Goal: Book appointment/travel/reservation

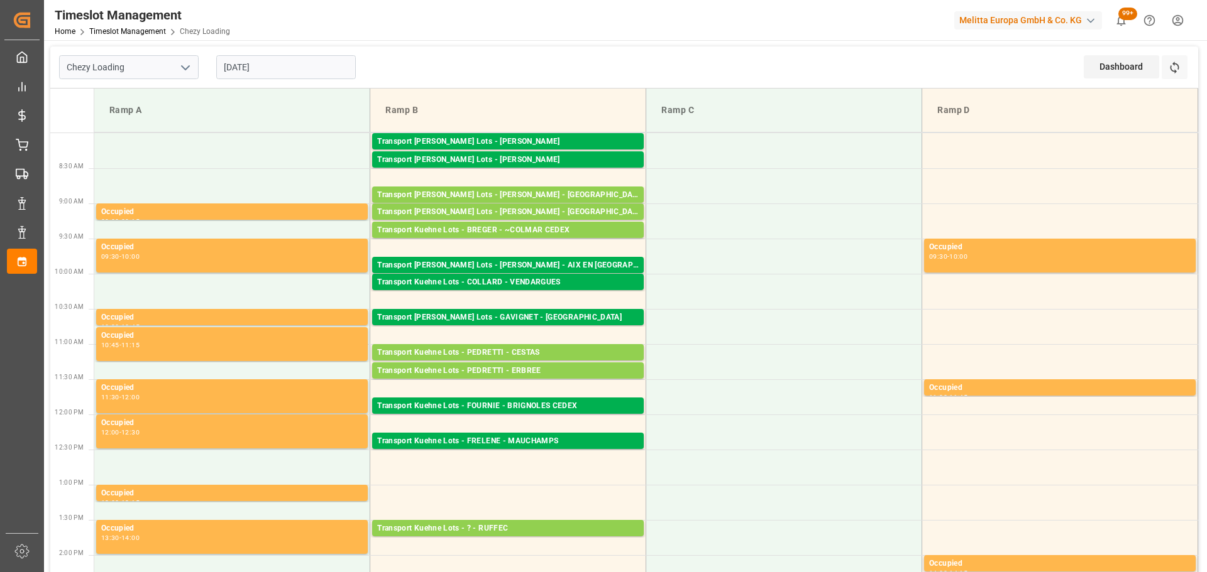
drag, startPoint x: 276, startPoint y: 67, endPoint x: 276, endPoint y: 75, distance: 7.5
click at [276, 67] on input "[DATE]" at bounding box center [286, 67] width 140 height 24
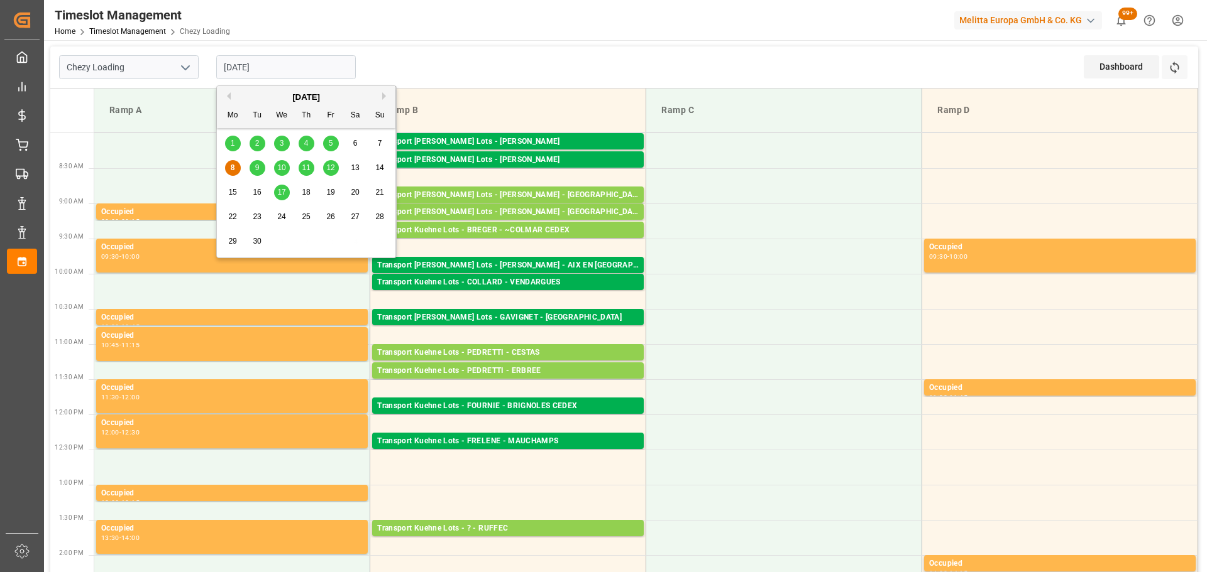
click at [259, 170] on span "9" at bounding box center [257, 167] width 4 height 9
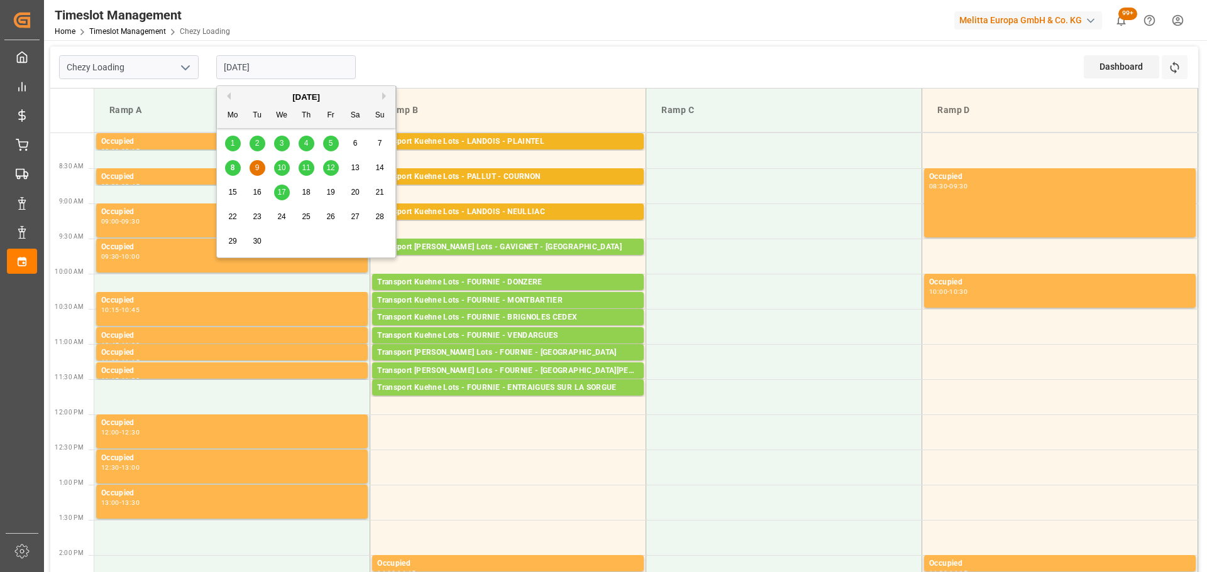
click at [284, 63] on input "[DATE]" at bounding box center [286, 67] width 140 height 24
click at [231, 167] on span "8" at bounding box center [233, 167] width 4 height 9
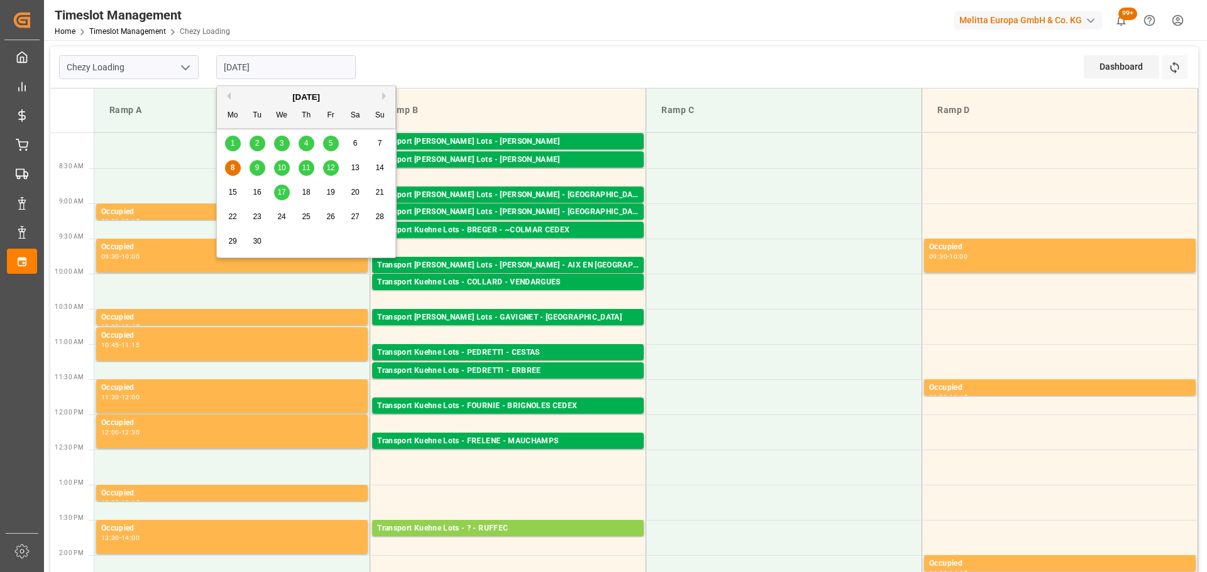
click at [273, 64] on input "[DATE]" at bounding box center [286, 67] width 140 height 24
click at [261, 162] on div "9" at bounding box center [257, 168] width 16 height 15
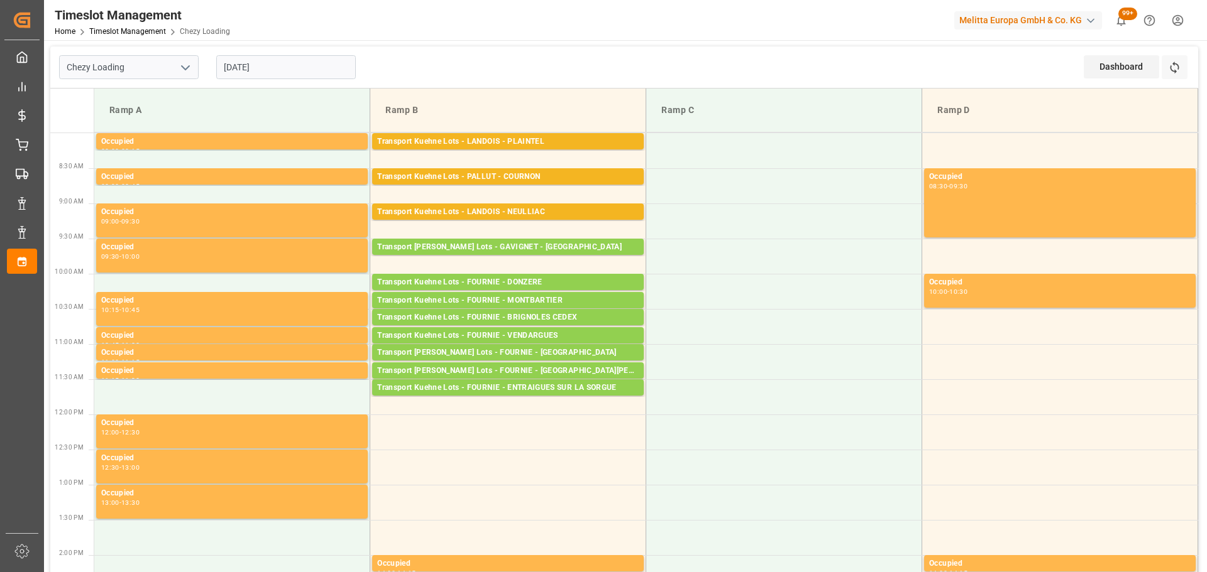
click at [266, 70] on input "[DATE]" at bounding box center [286, 67] width 140 height 24
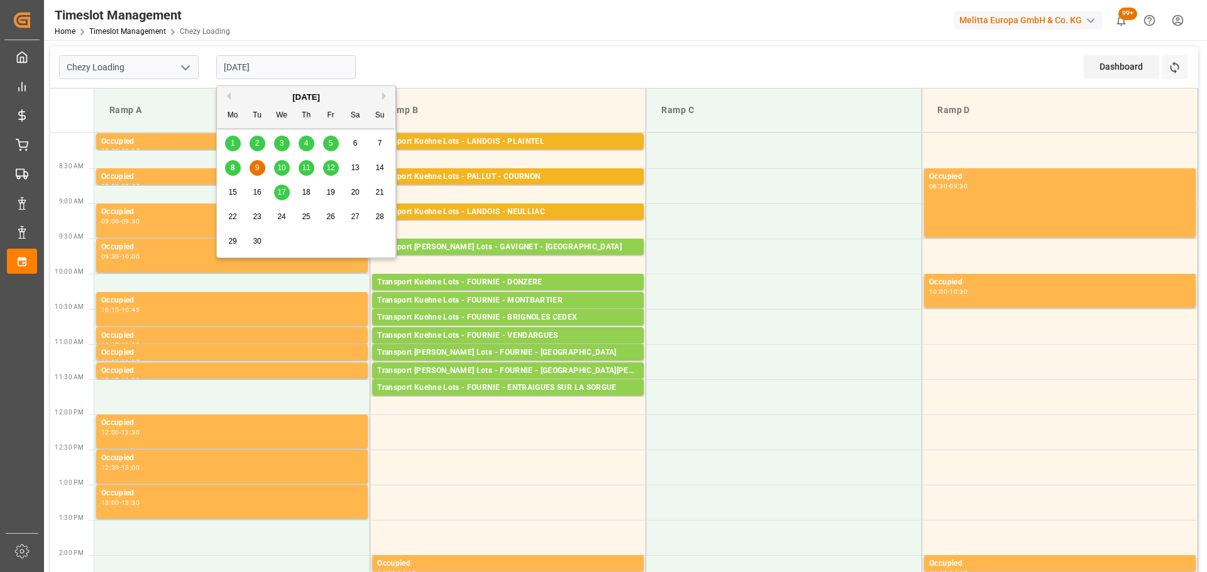
click at [228, 167] on div "8" at bounding box center [233, 168] width 16 height 15
type input "[DATE]"
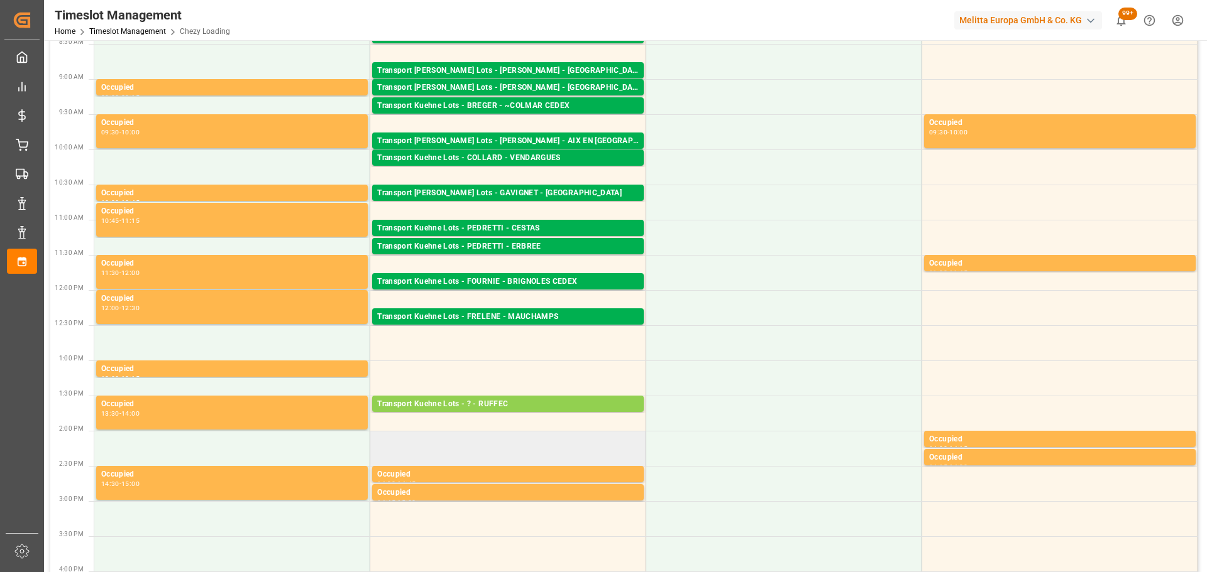
scroll to position [126, 0]
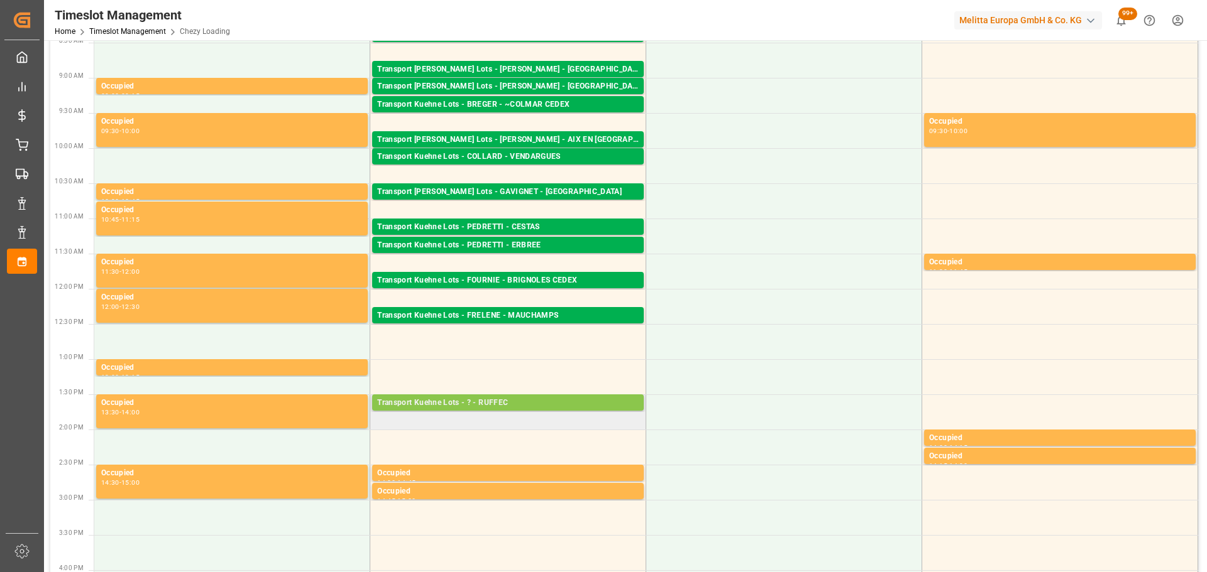
click at [496, 404] on div "Transport Kuehne Lots - ? - RUFFEC" at bounding box center [507, 403] width 261 height 13
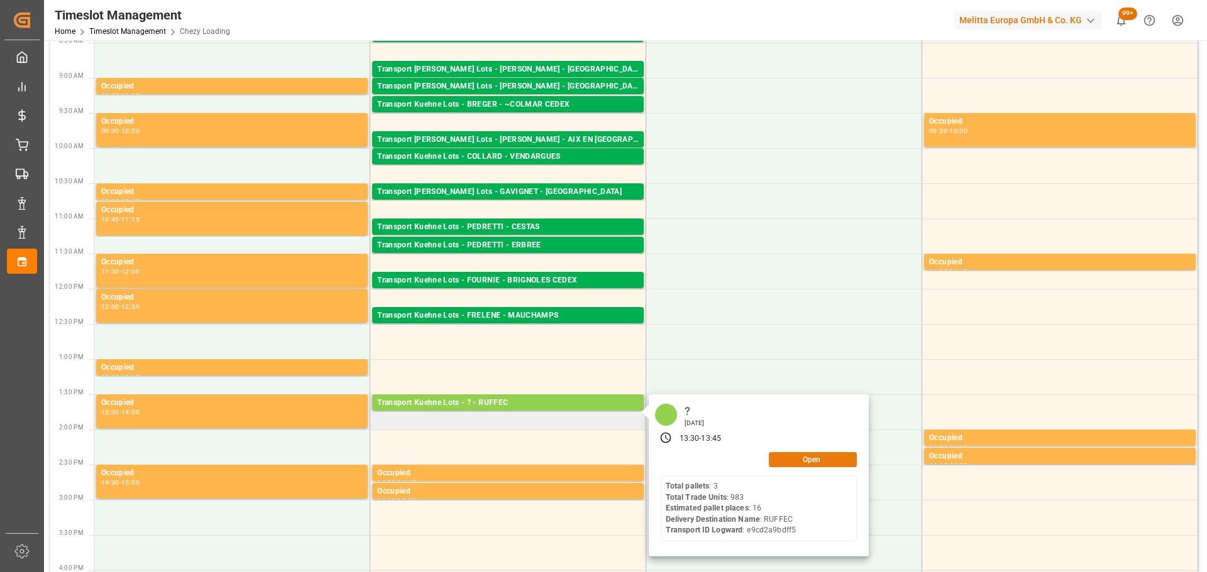
click at [811, 455] on button "Open" at bounding box center [813, 459] width 88 height 15
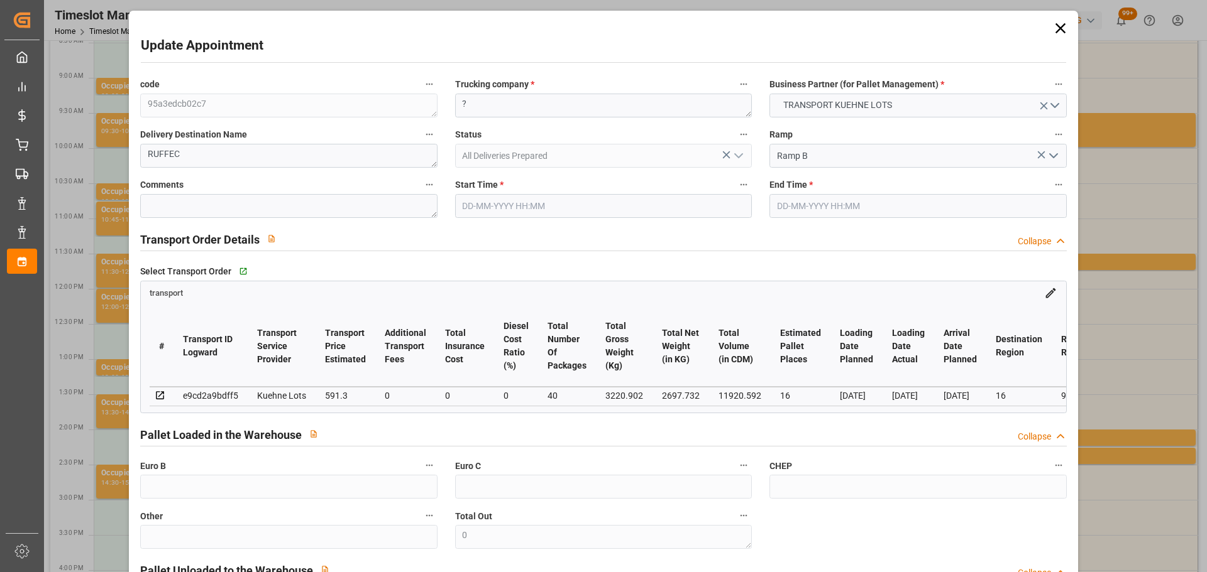
type input "[DATE] 13:30"
type input "[DATE] 13:45"
type input "[DATE] 13:10"
type input "[DATE] 11:30"
type input "[DATE]"
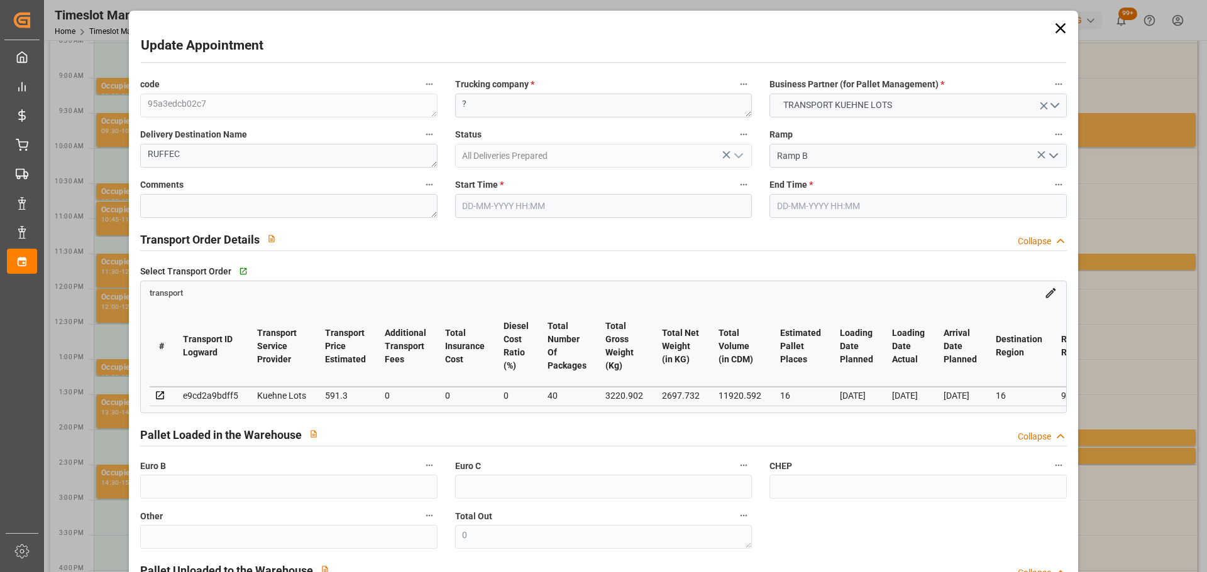
type input "[DATE]"
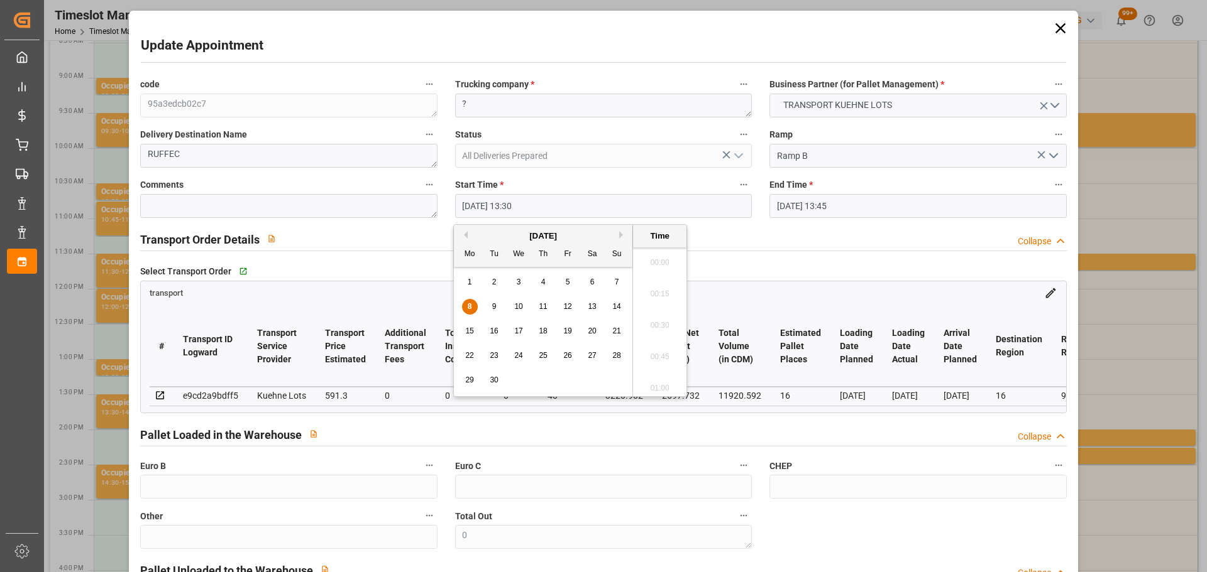
click at [490, 194] on input "[DATE] 13:30" at bounding box center [603, 206] width 297 height 24
drag, startPoint x: 490, startPoint y: 307, endPoint x: 675, endPoint y: 346, distance: 189.4
click at [492, 307] on div "9" at bounding box center [494, 307] width 16 height 15
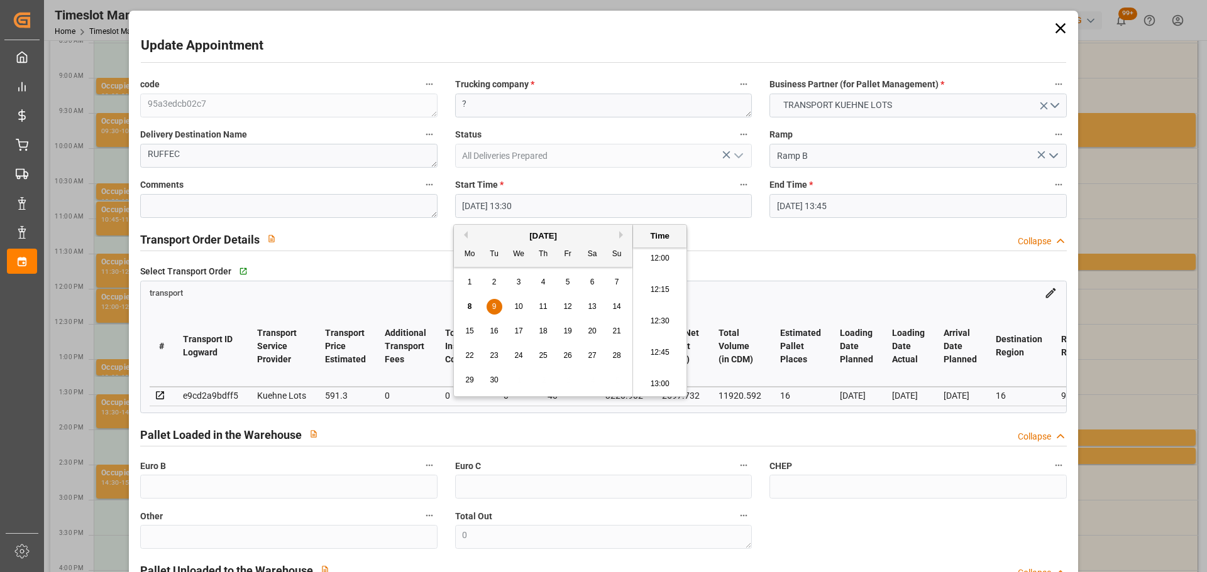
drag, startPoint x: 656, startPoint y: 251, endPoint x: 752, endPoint y: 235, distance: 97.5
click at [657, 251] on li "12:00" at bounding box center [659, 258] width 53 height 31
type input "[DATE] 12:00"
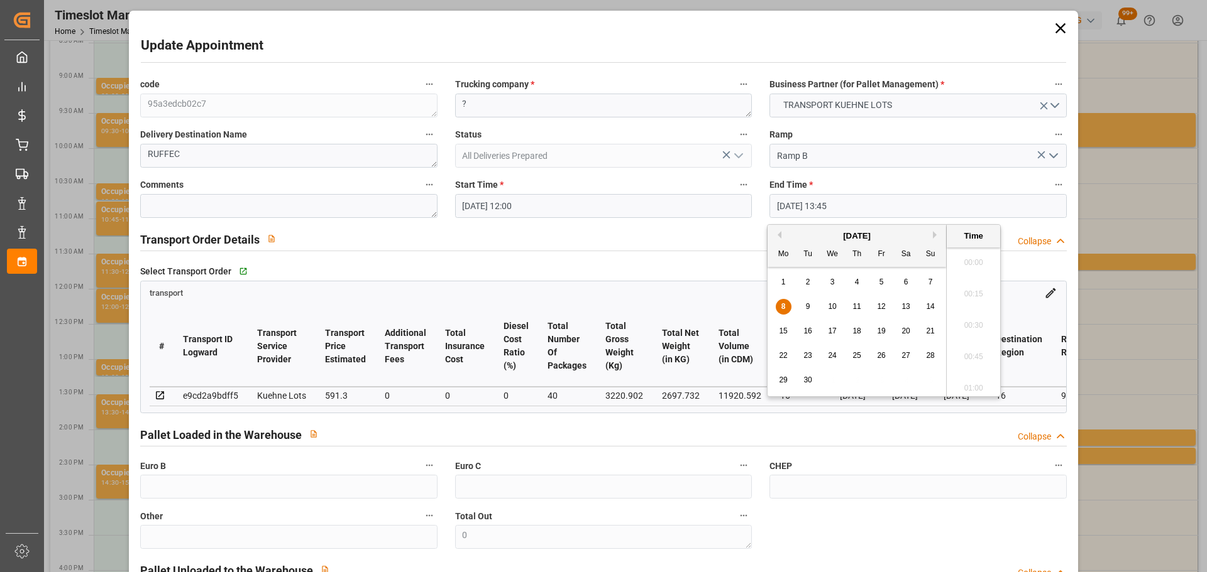
click at [806, 204] on input "[DATE] 13:45" at bounding box center [917, 206] width 297 height 24
click at [808, 307] on span "9" at bounding box center [808, 306] width 4 height 9
click at [977, 259] on li "12:15" at bounding box center [972, 258] width 53 height 31
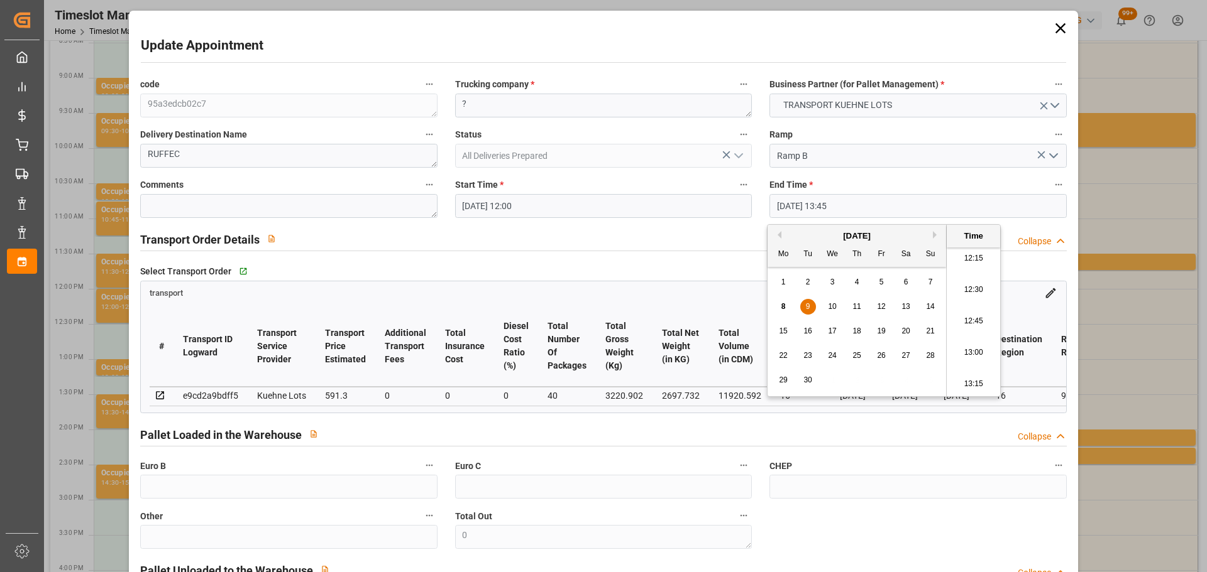
type input "[DATE] 12:15"
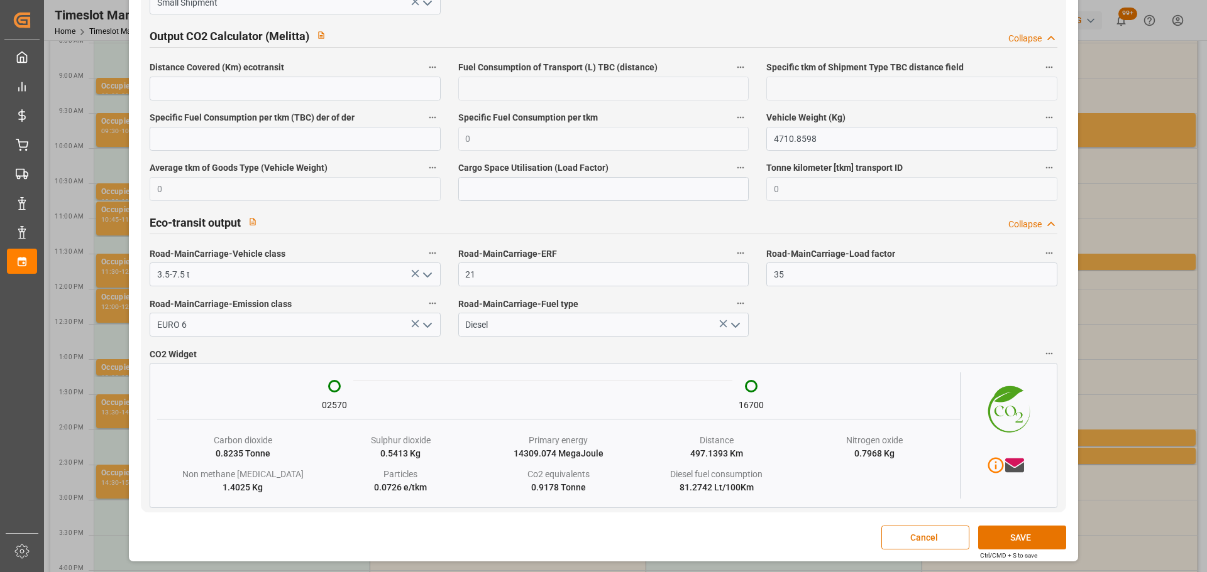
scroll to position [2096, 0]
click at [1016, 536] on button "SAVE" at bounding box center [1022, 538] width 88 height 24
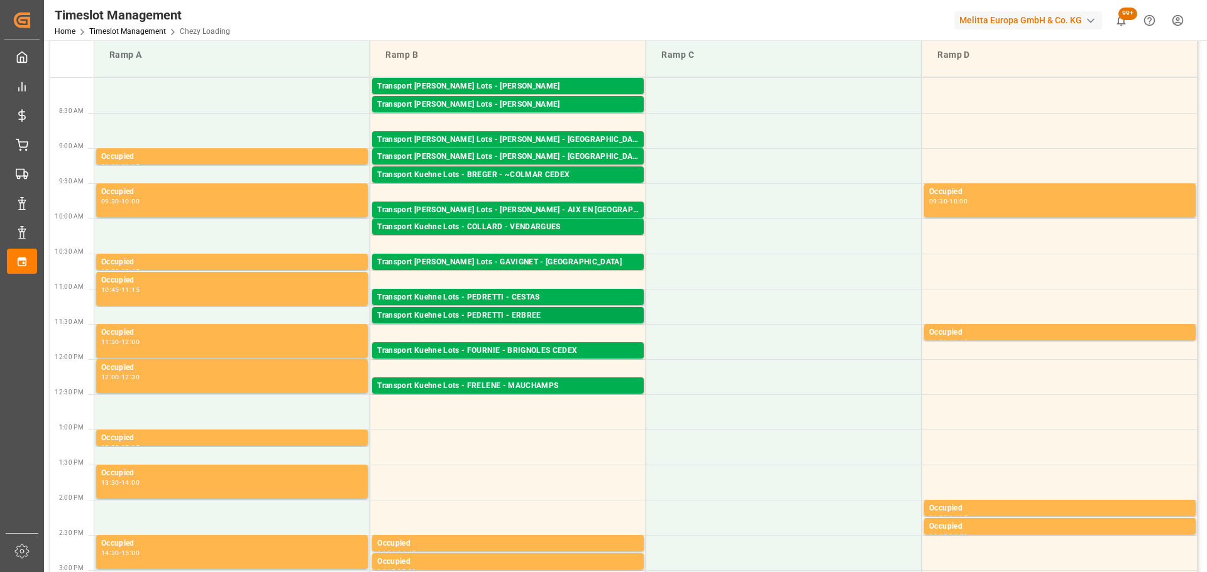
scroll to position [0, 0]
